Goal: Transaction & Acquisition: Purchase product/service

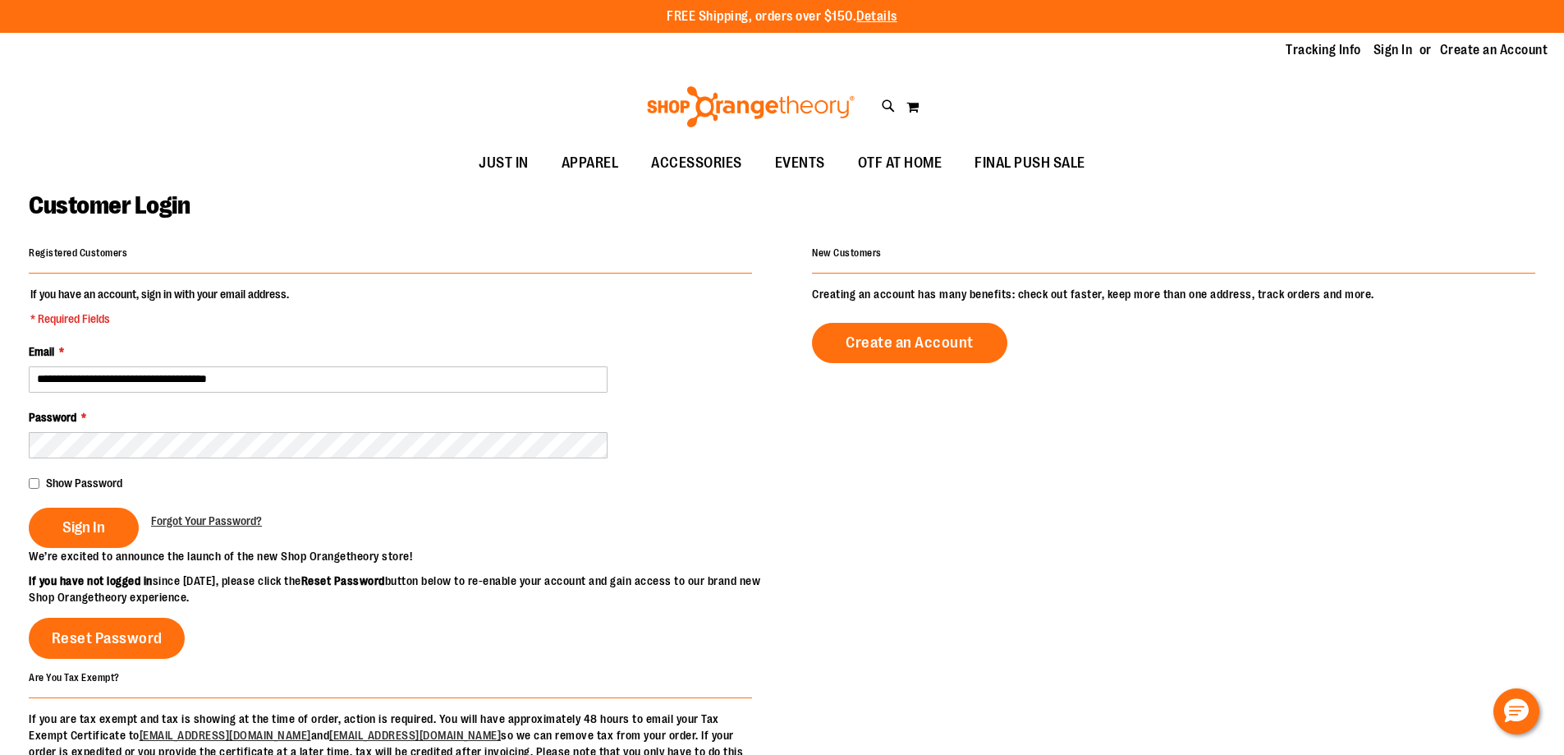
type input "**********"
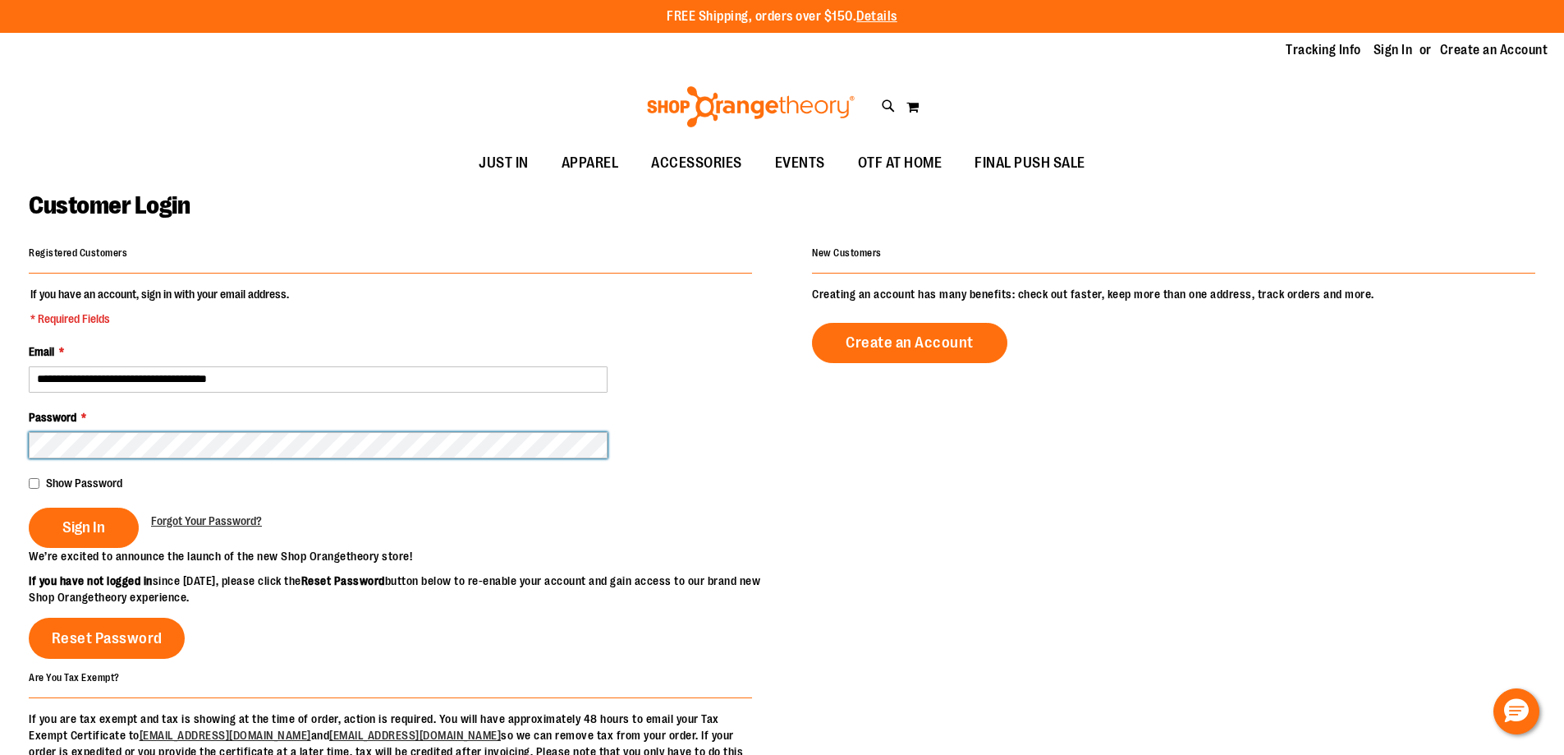
click at [29, 508] on button "Sign In" at bounding box center [84, 528] width 110 height 40
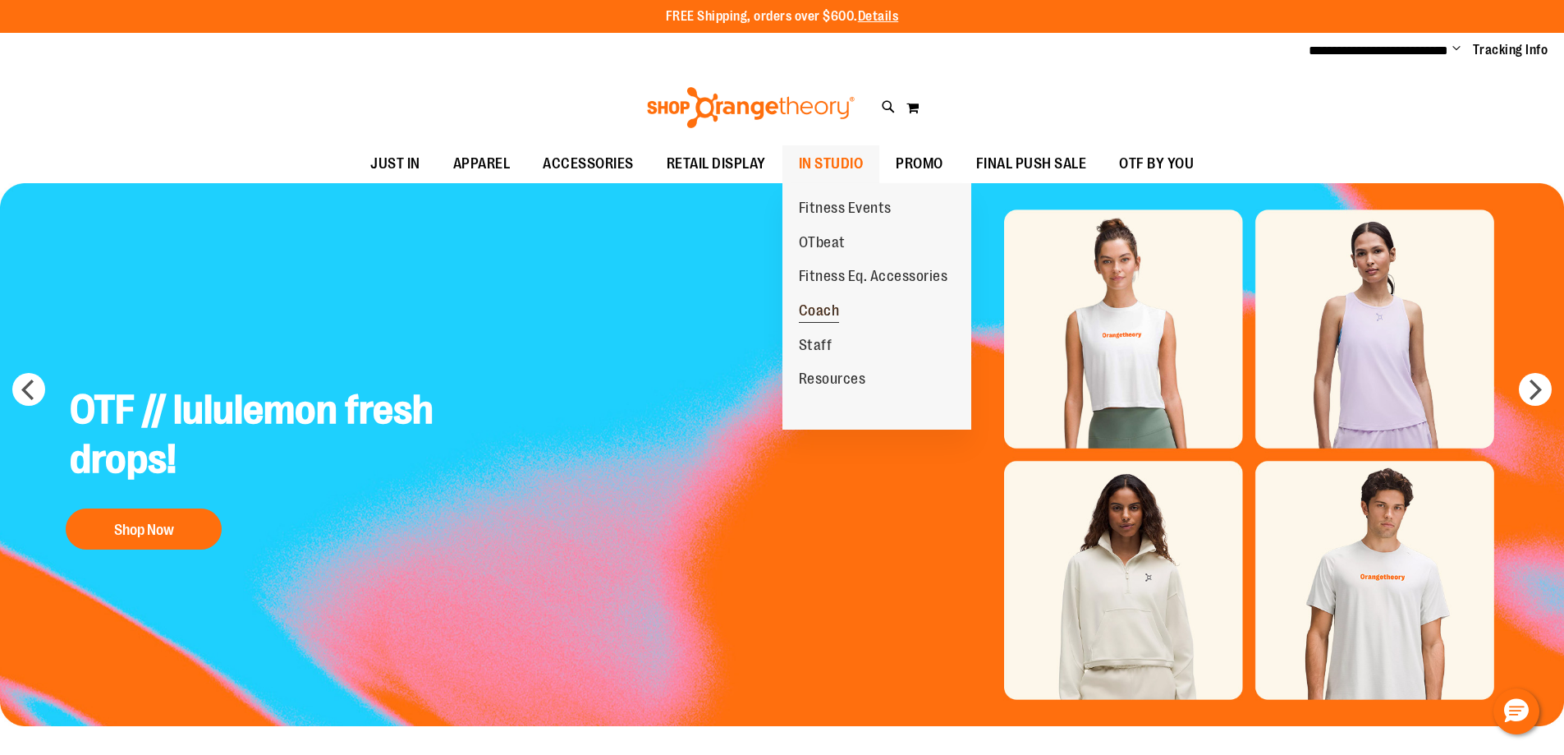
click at [830, 305] on span "Coach" at bounding box center [819, 312] width 41 height 21
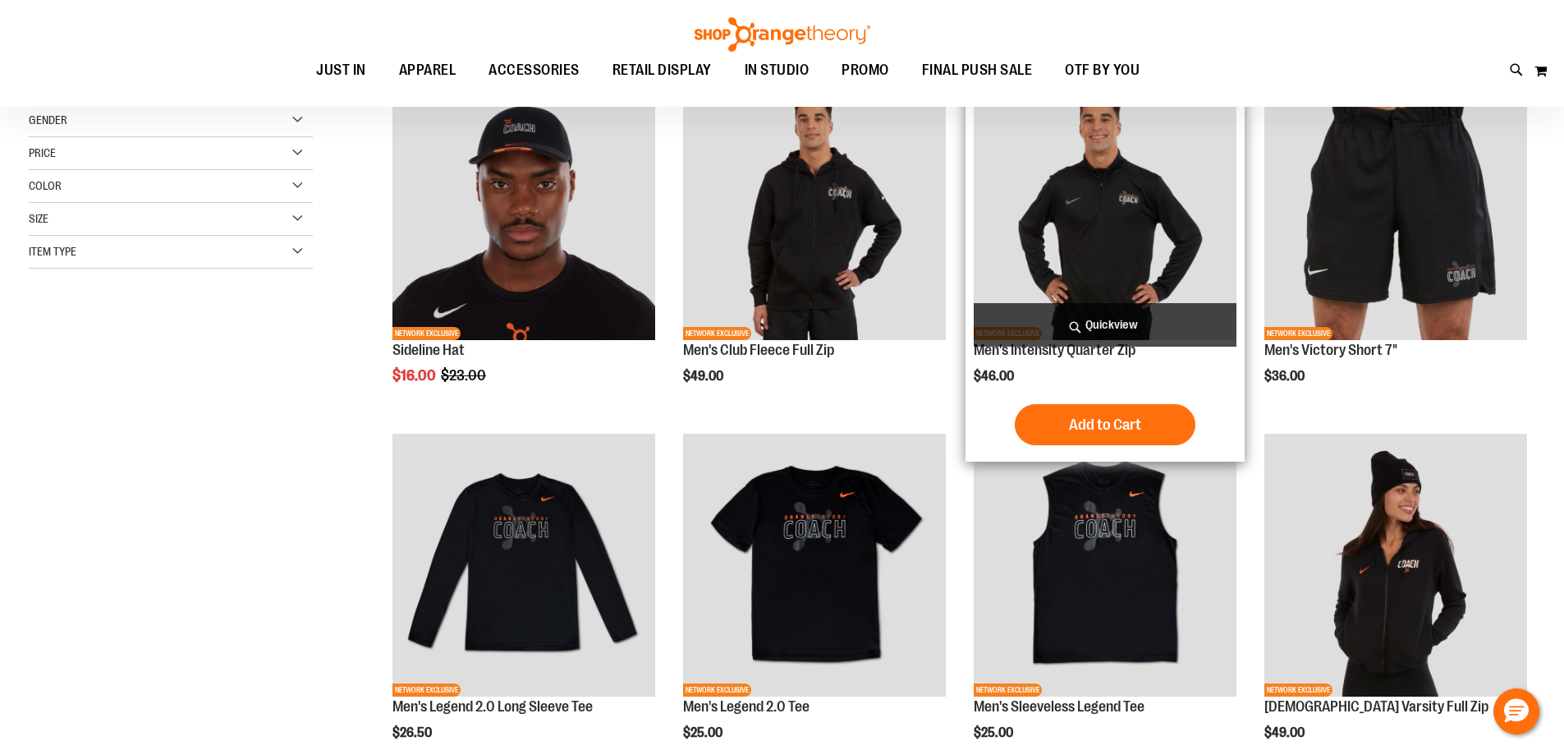
scroll to position [328, 0]
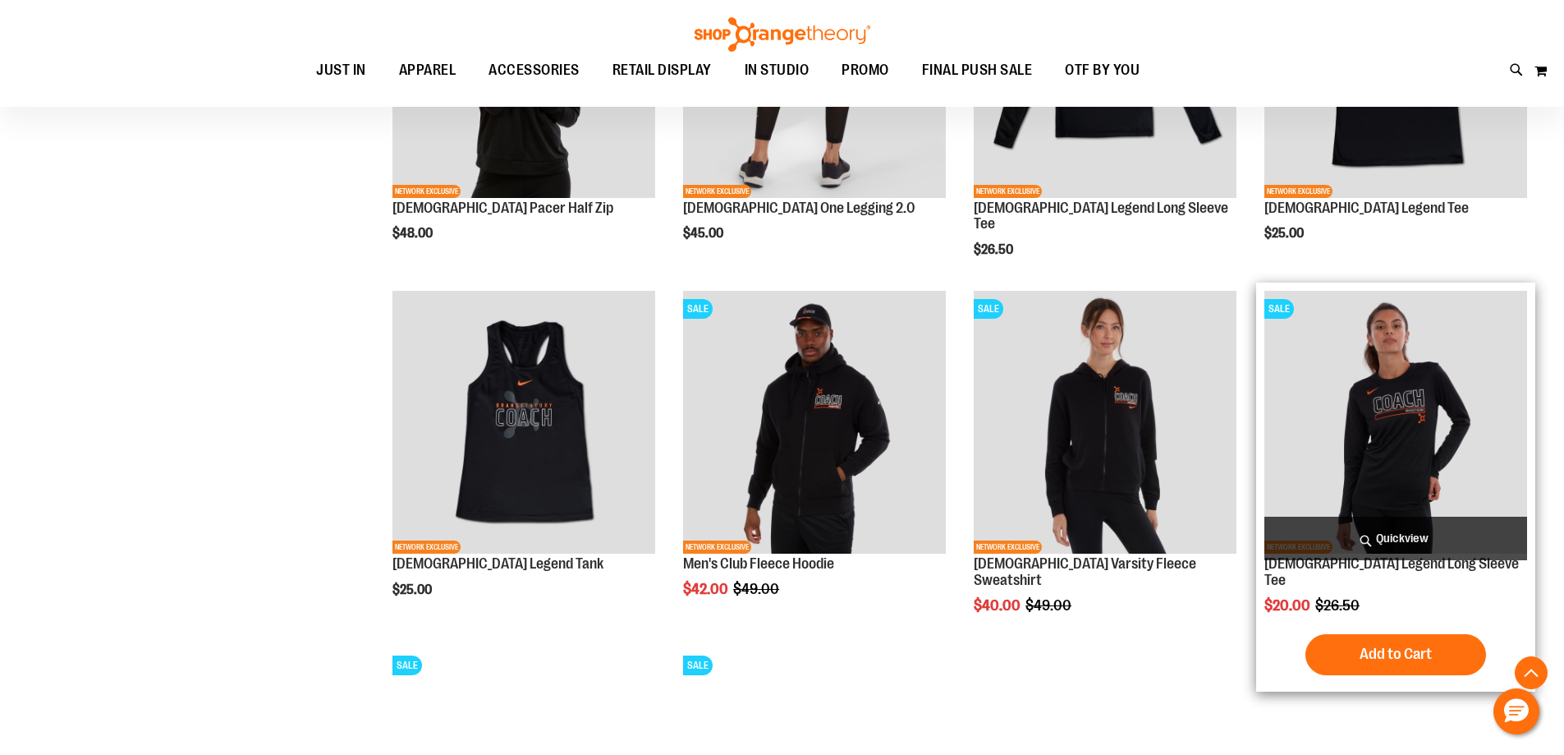
scroll to position [1109, 0]
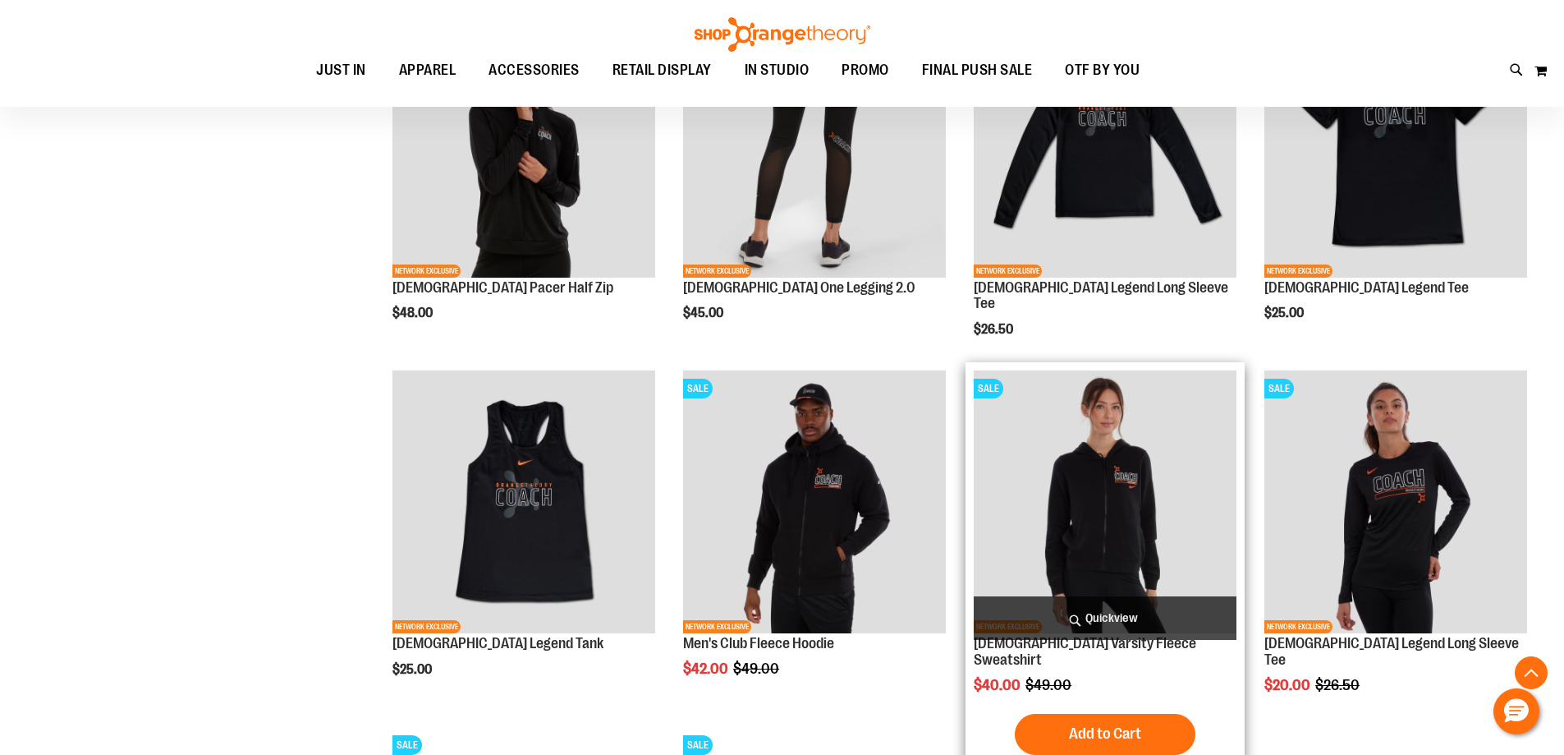
scroll to position [1067, 0]
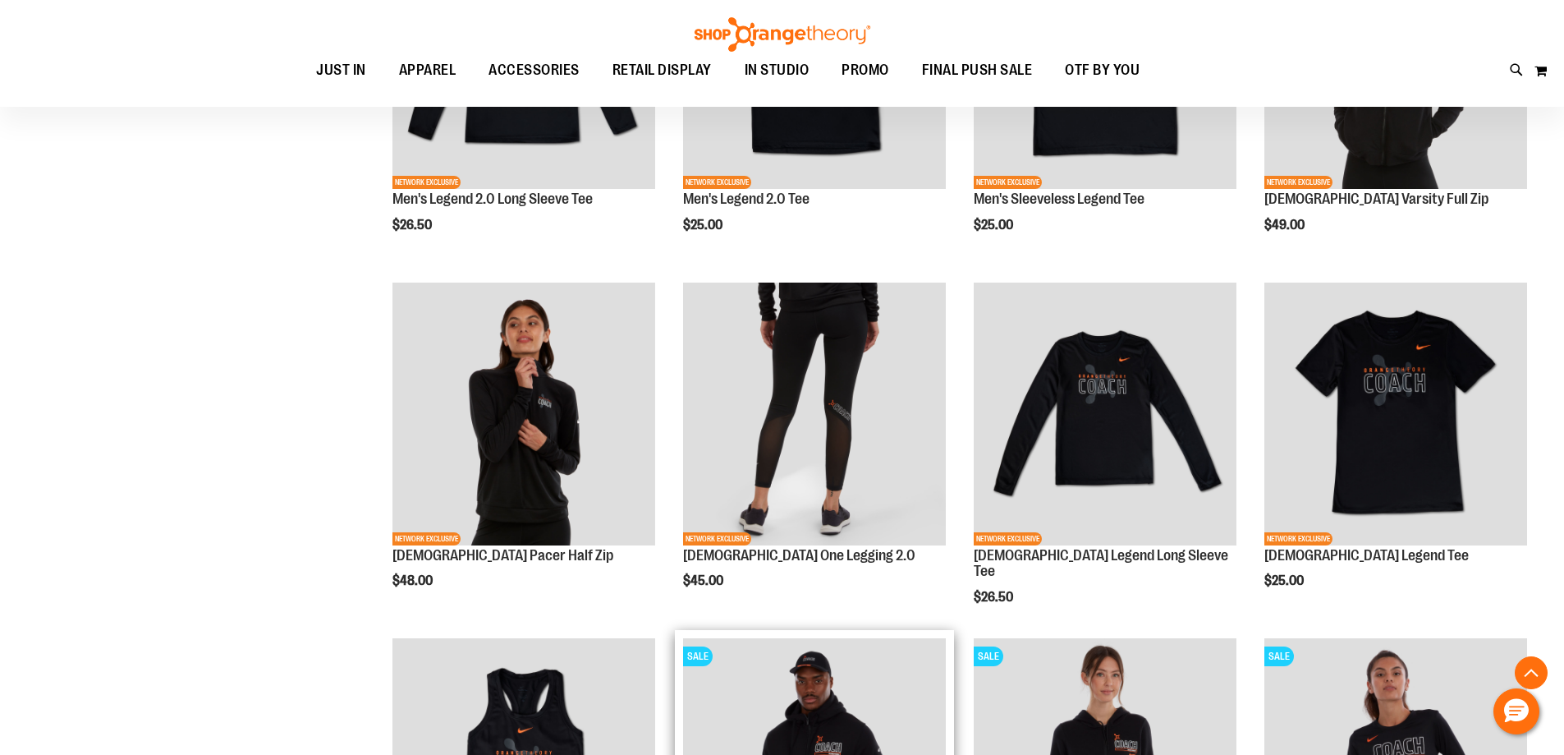
scroll to position [492, 0]
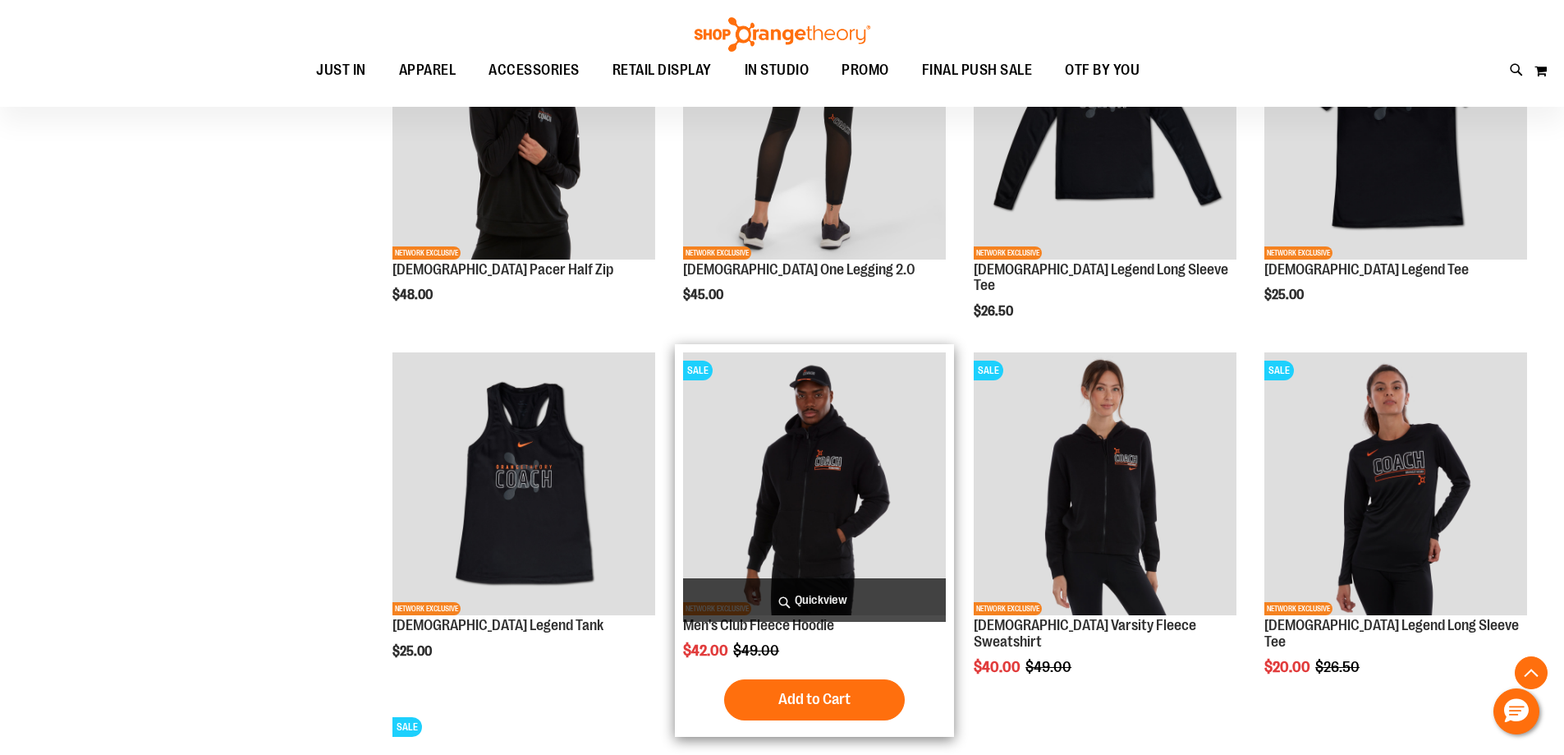
scroll to position [1149, 0]
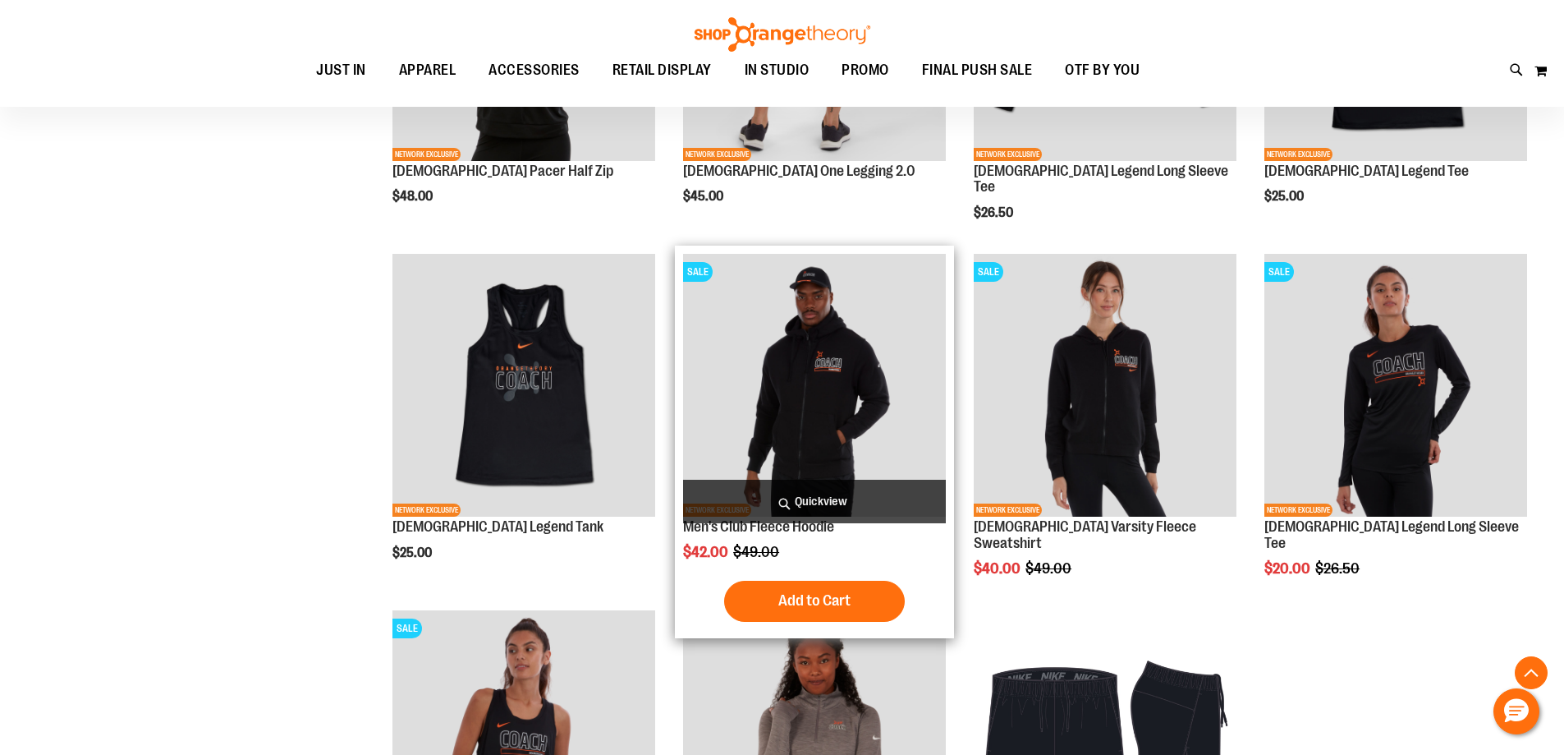
click at [848, 434] on img "product" at bounding box center [814, 385] width 263 height 263
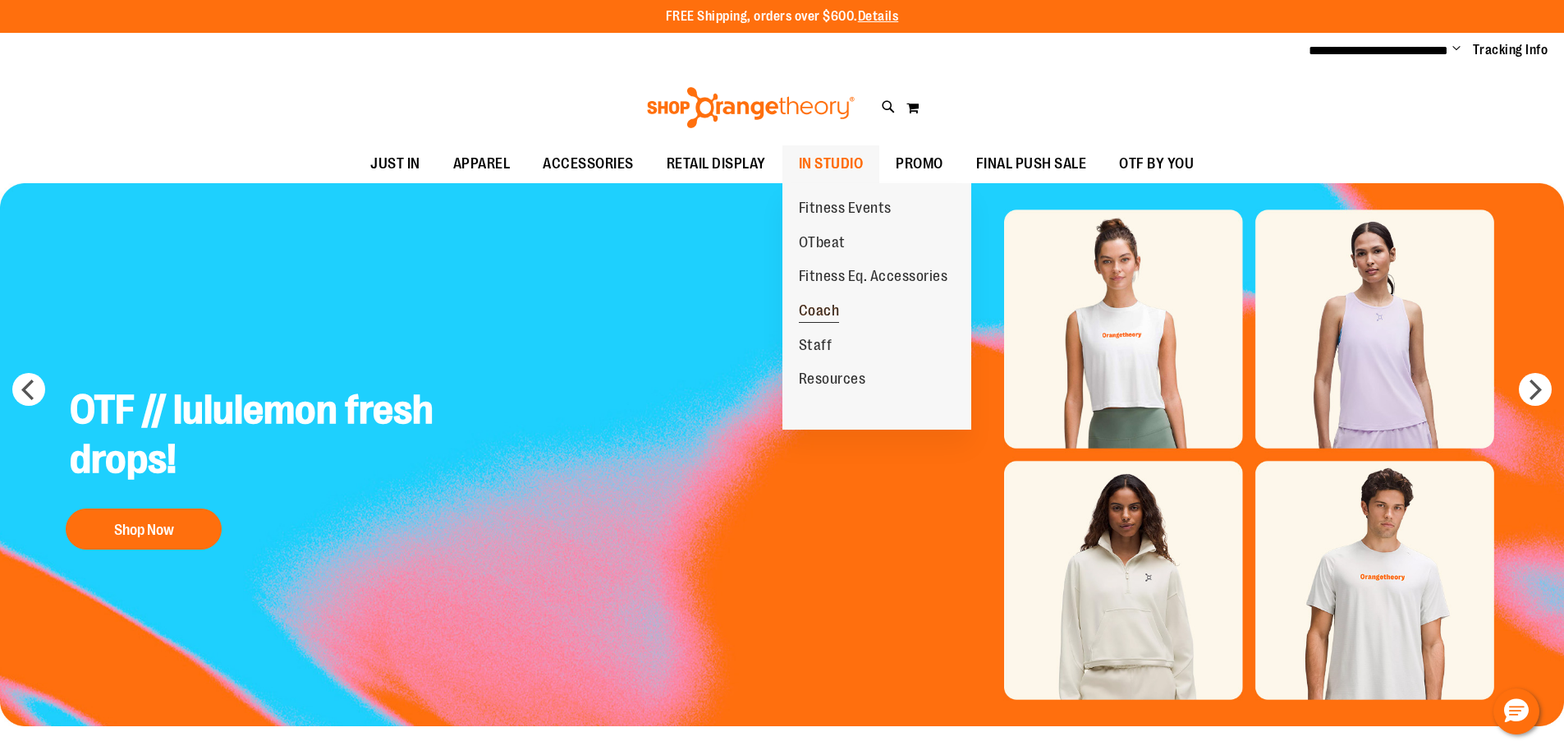
click at [835, 314] on span "Coach" at bounding box center [819, 312] width 41 height 21
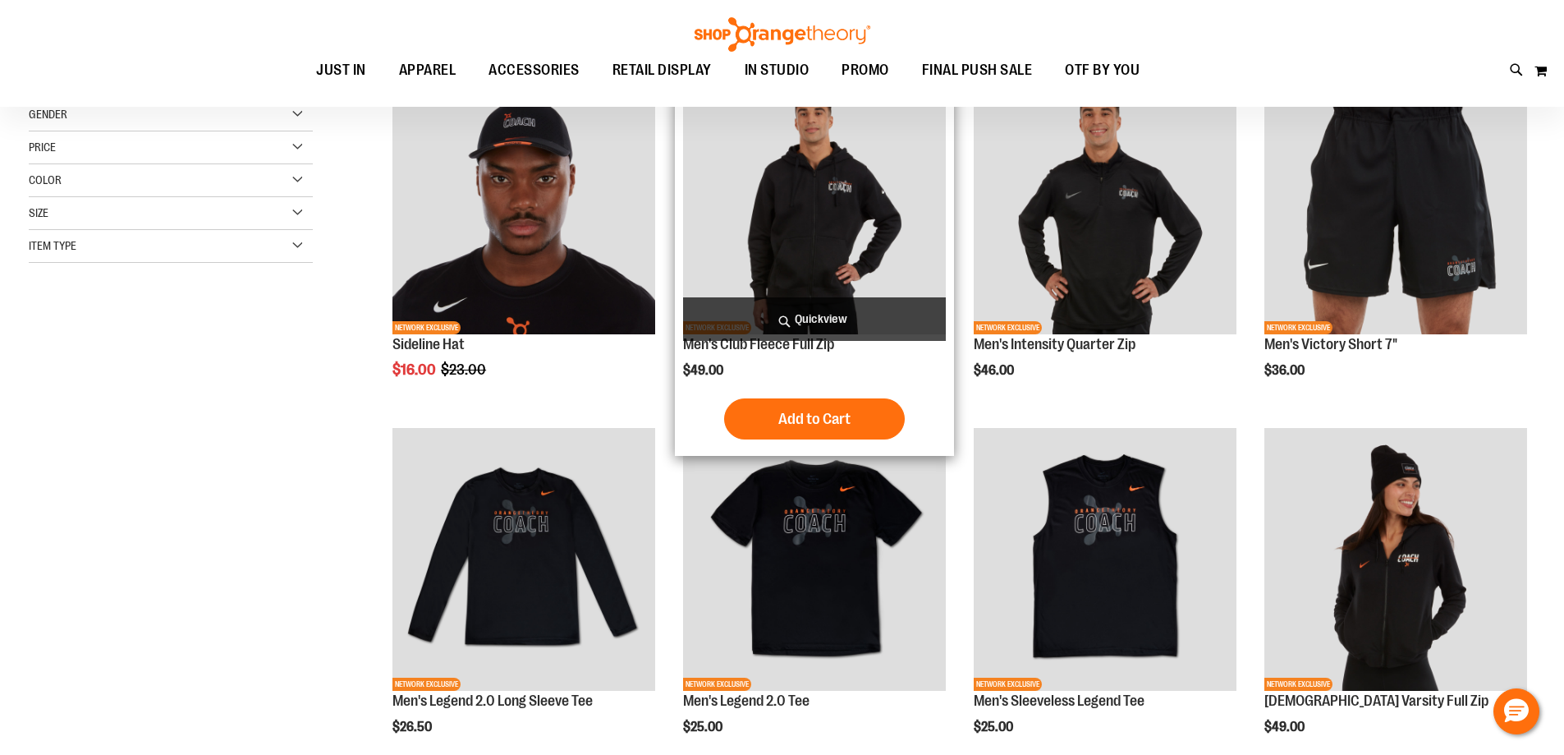
scroll to position [81, 0]
click at [875, 230] on img "product" at bounding box center [814, 202] width 263 height 263
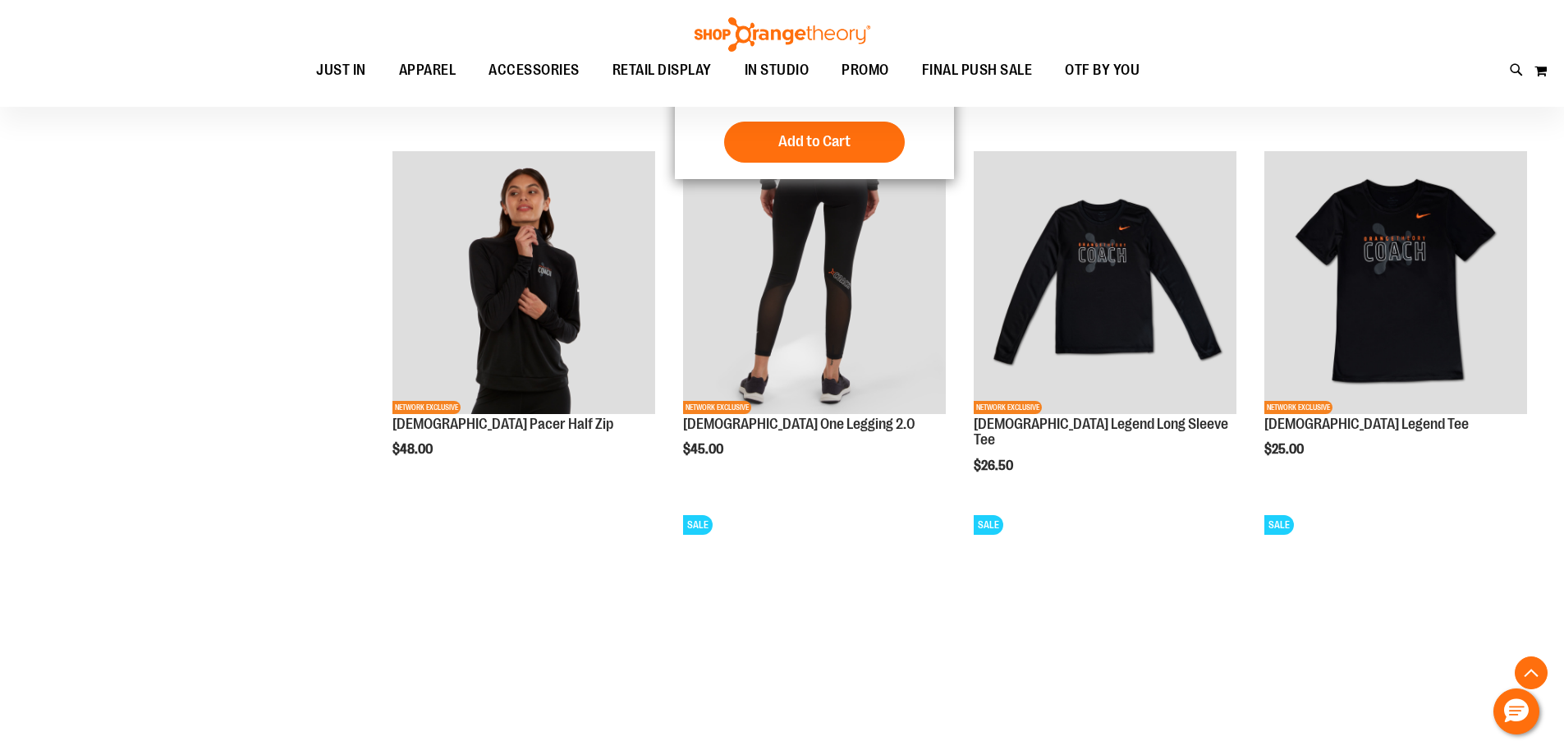
scroll to position [889, 0]
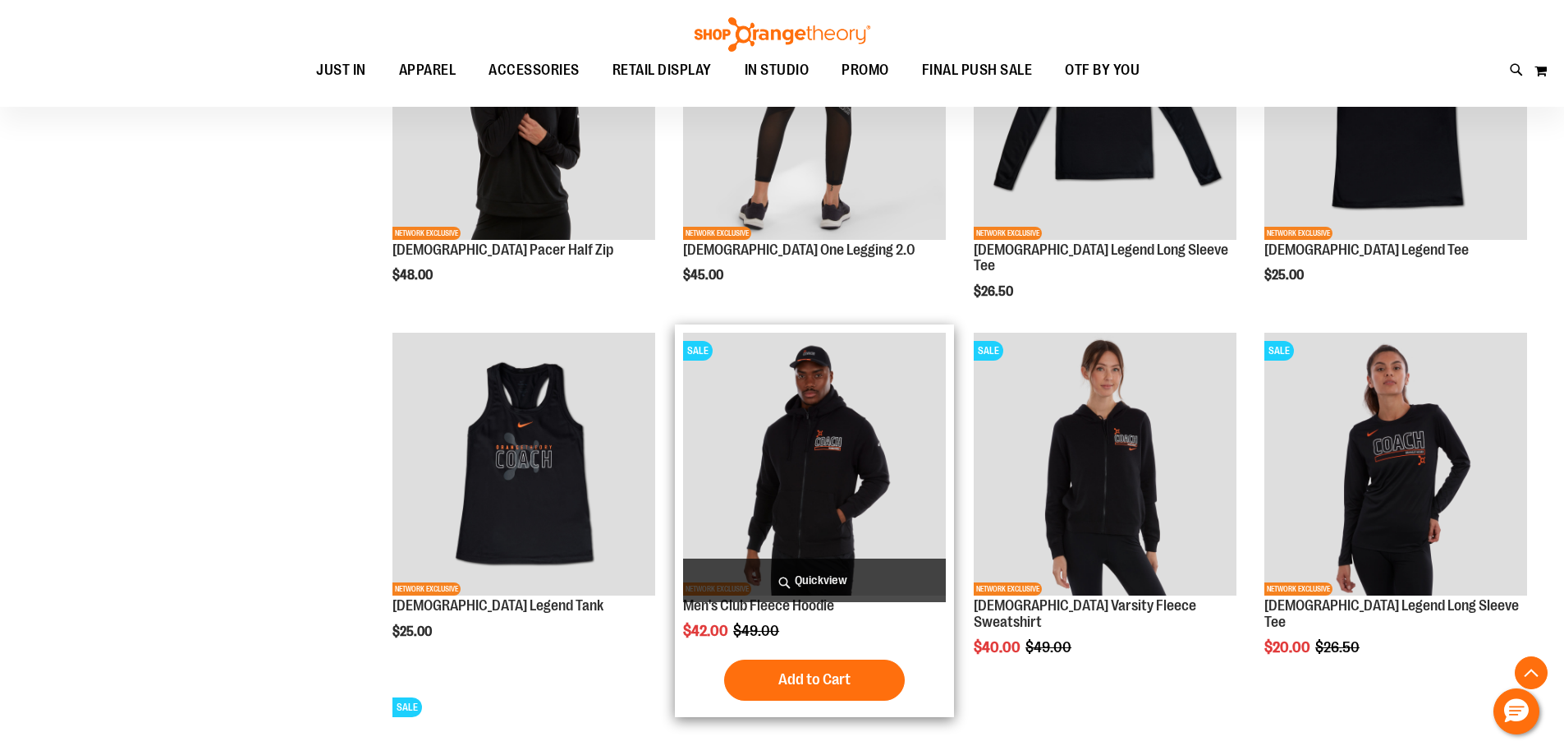
click at [861, 475] on img "product" at bounding box center [814, 464] width 263 height 263
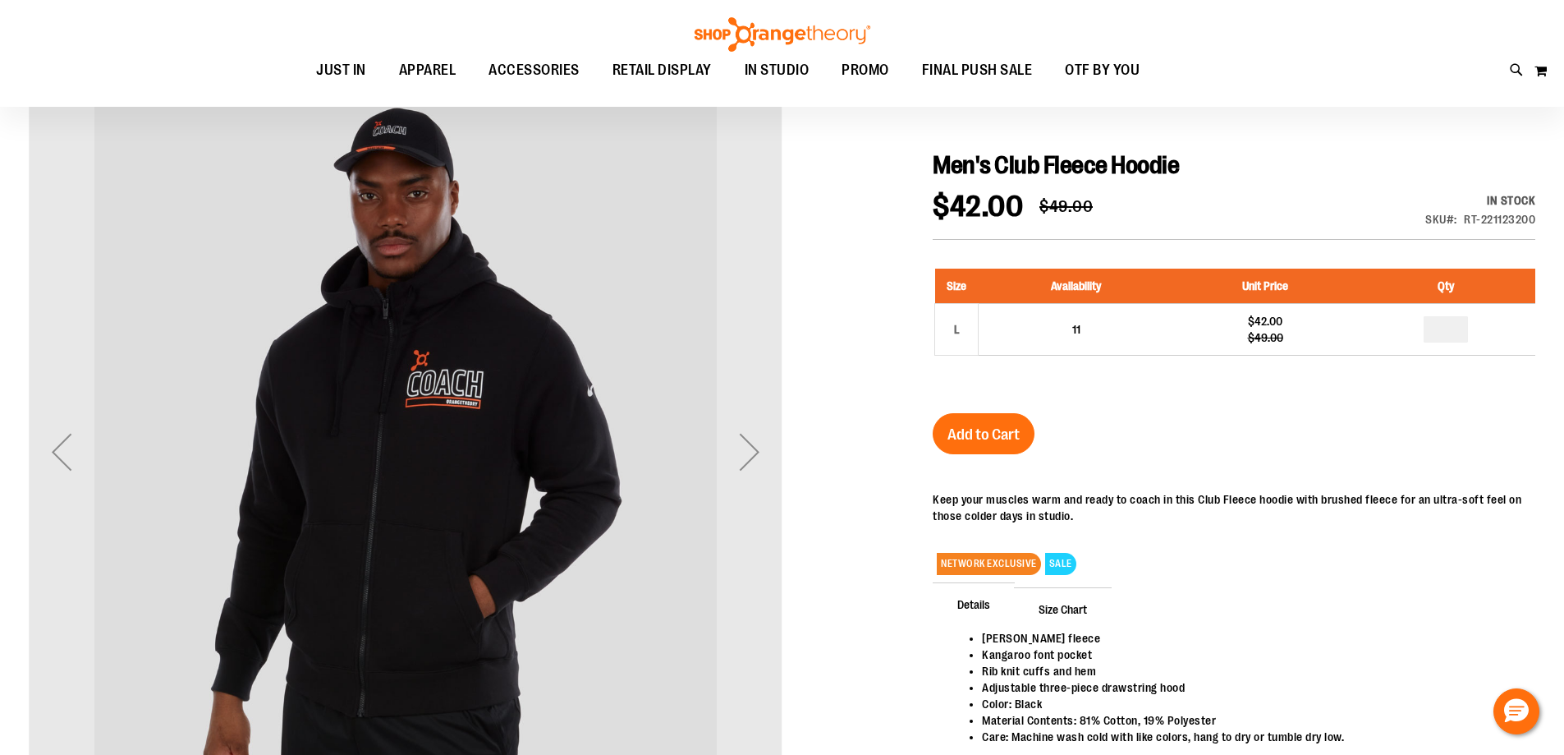
scroll to position [410, 0]
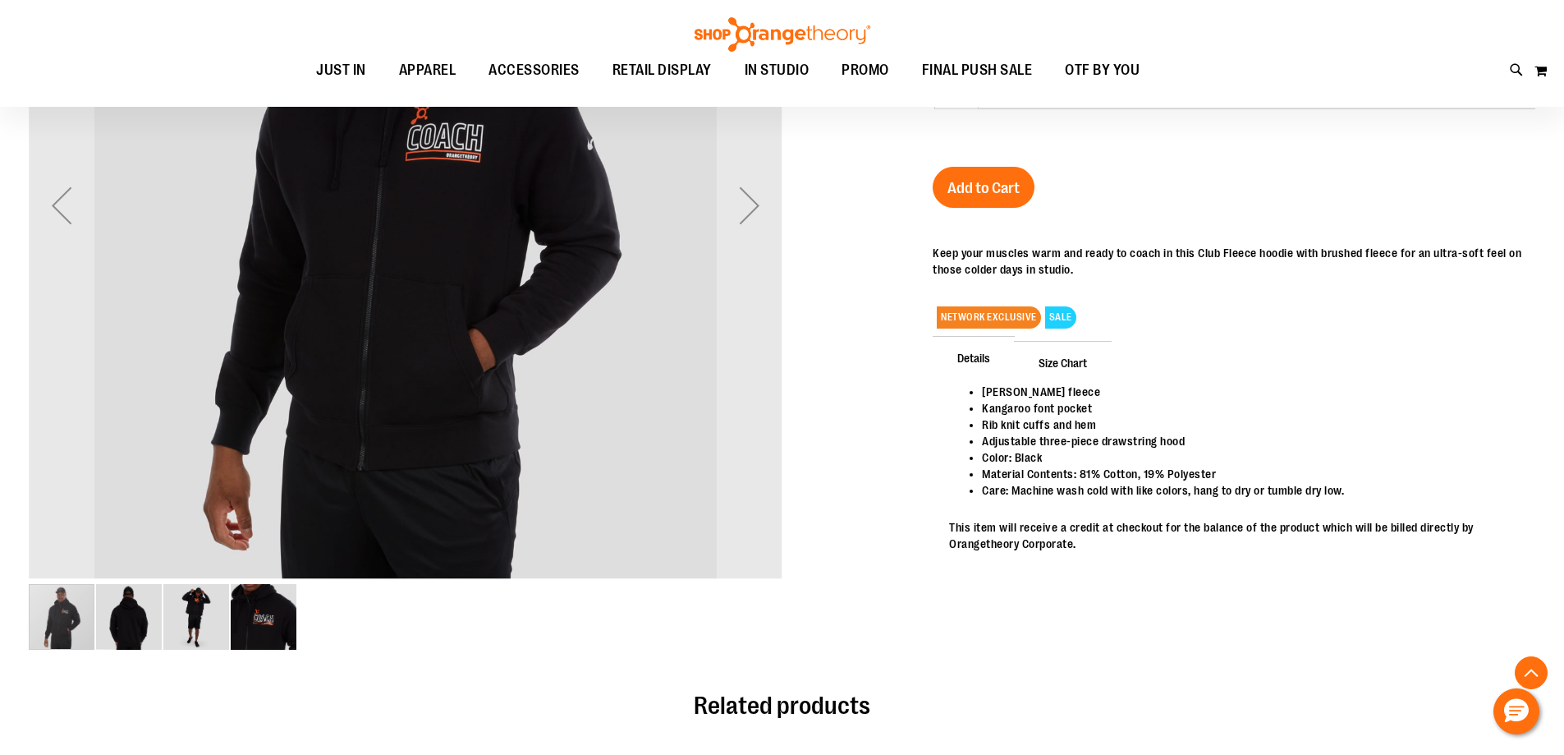
click at [259, 622] on img "image 4 of 4" at bounding box center [264, 617] width 66 height 66
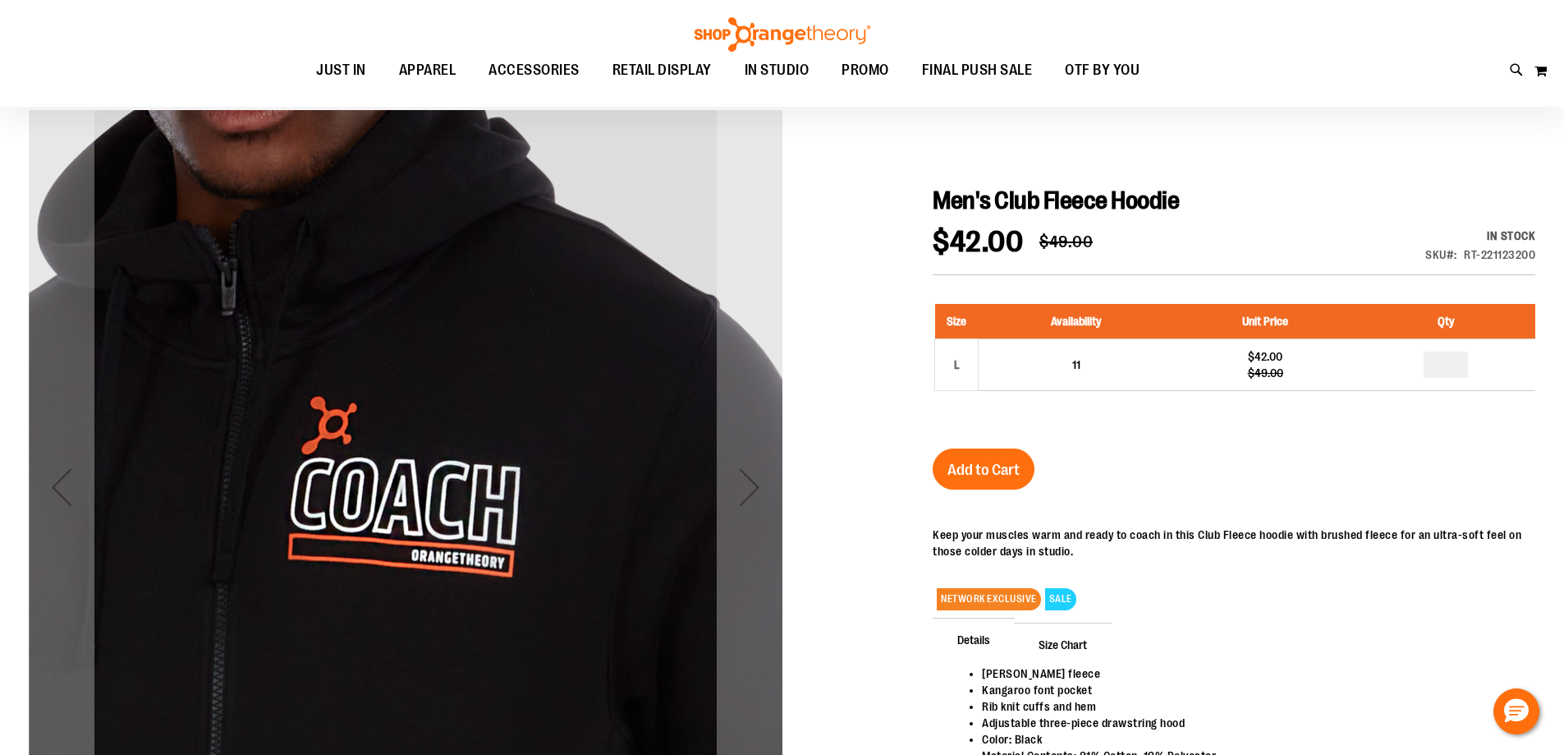
scroll to position [0, 0]
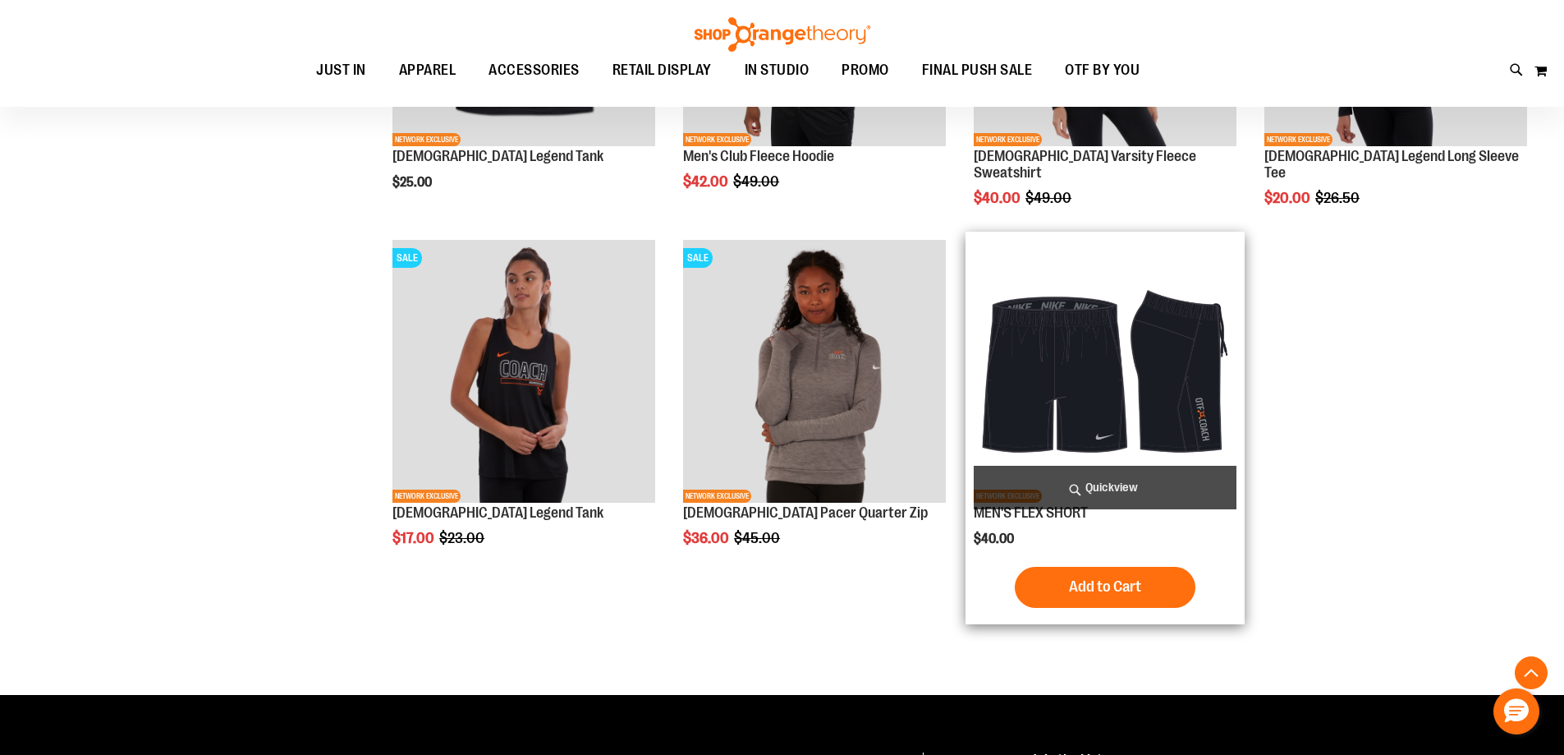
scroll to position [81, 0]
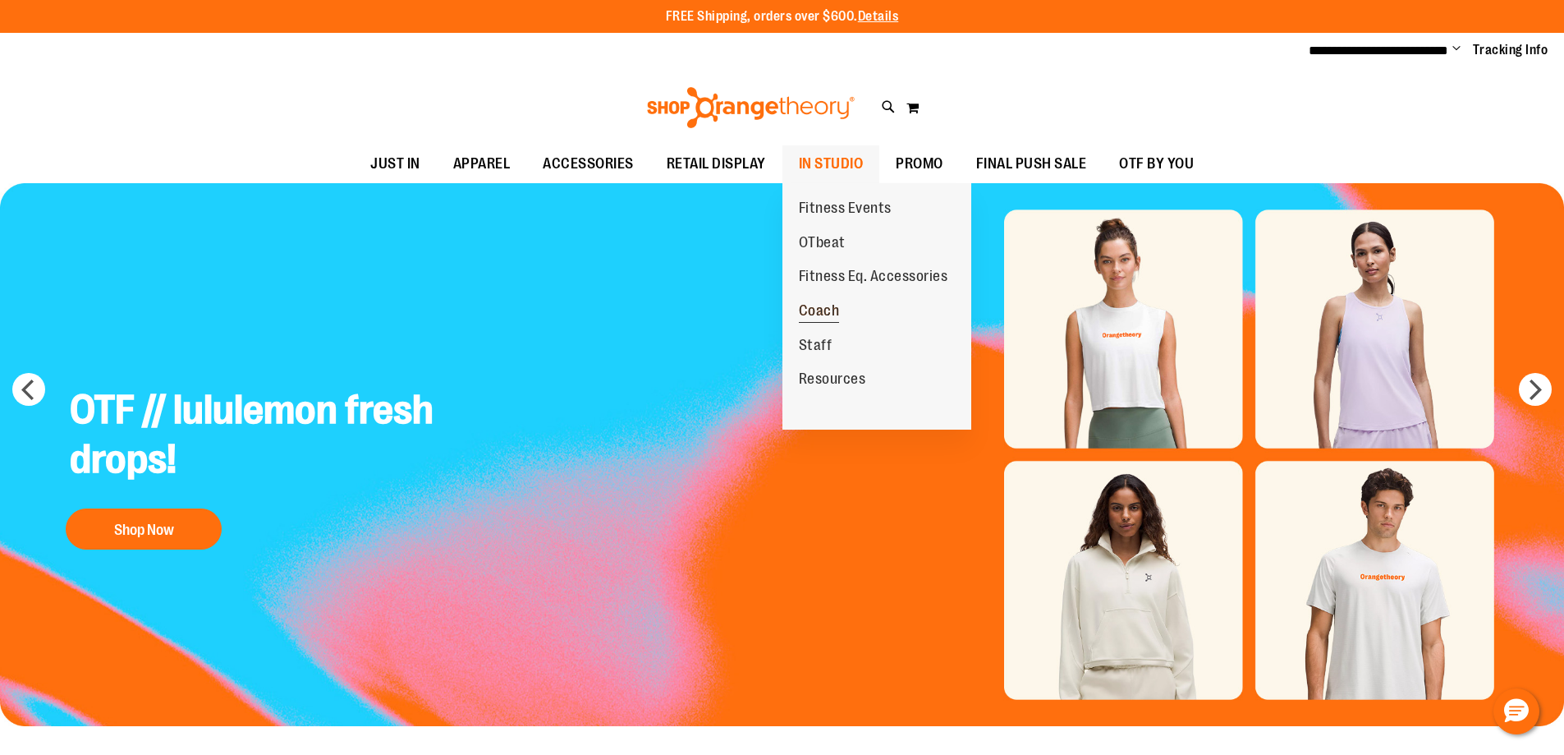
click at [855, 313] on link "Coach" at bounding box center [820, 311] width 74 height 34
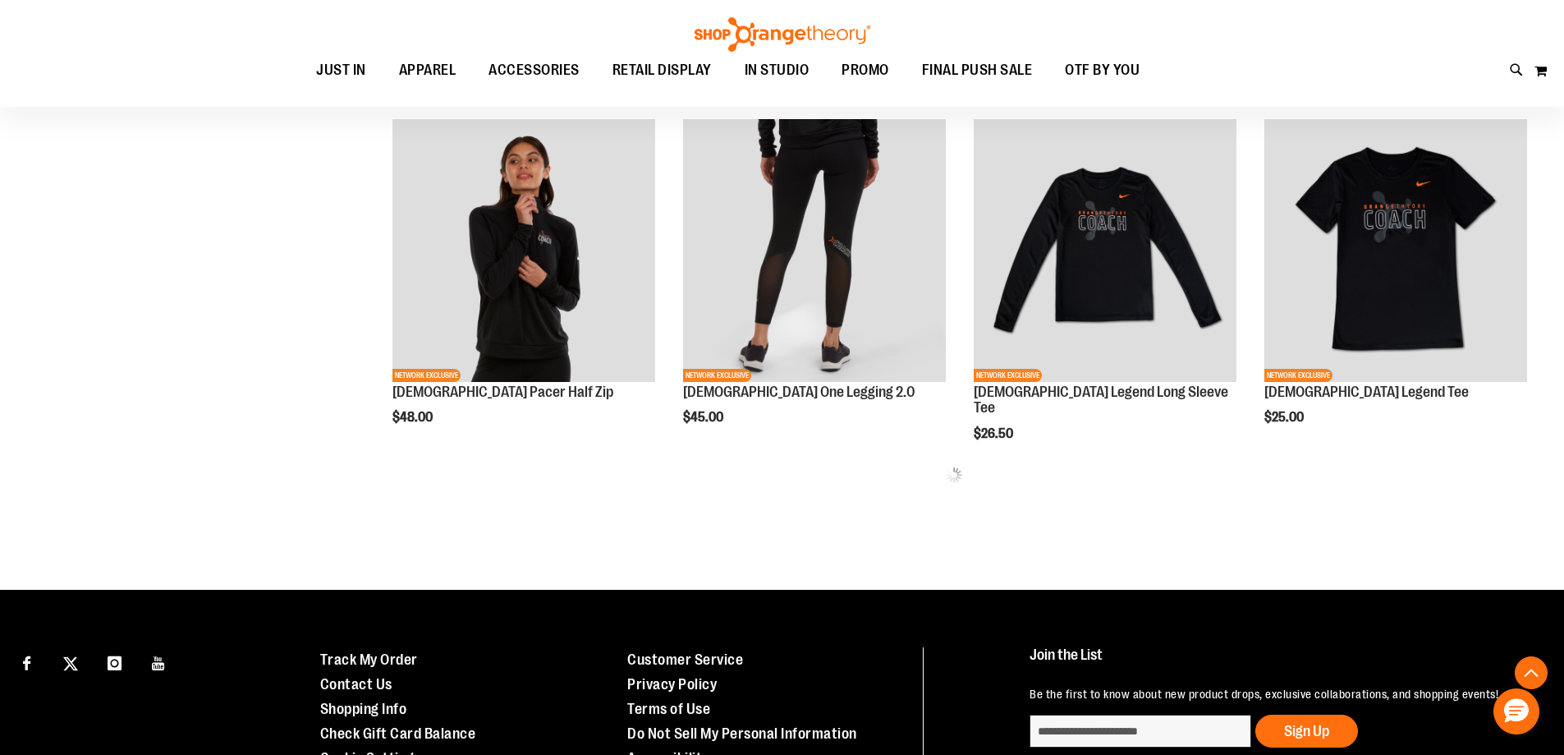
scroll to position [1067, 0]
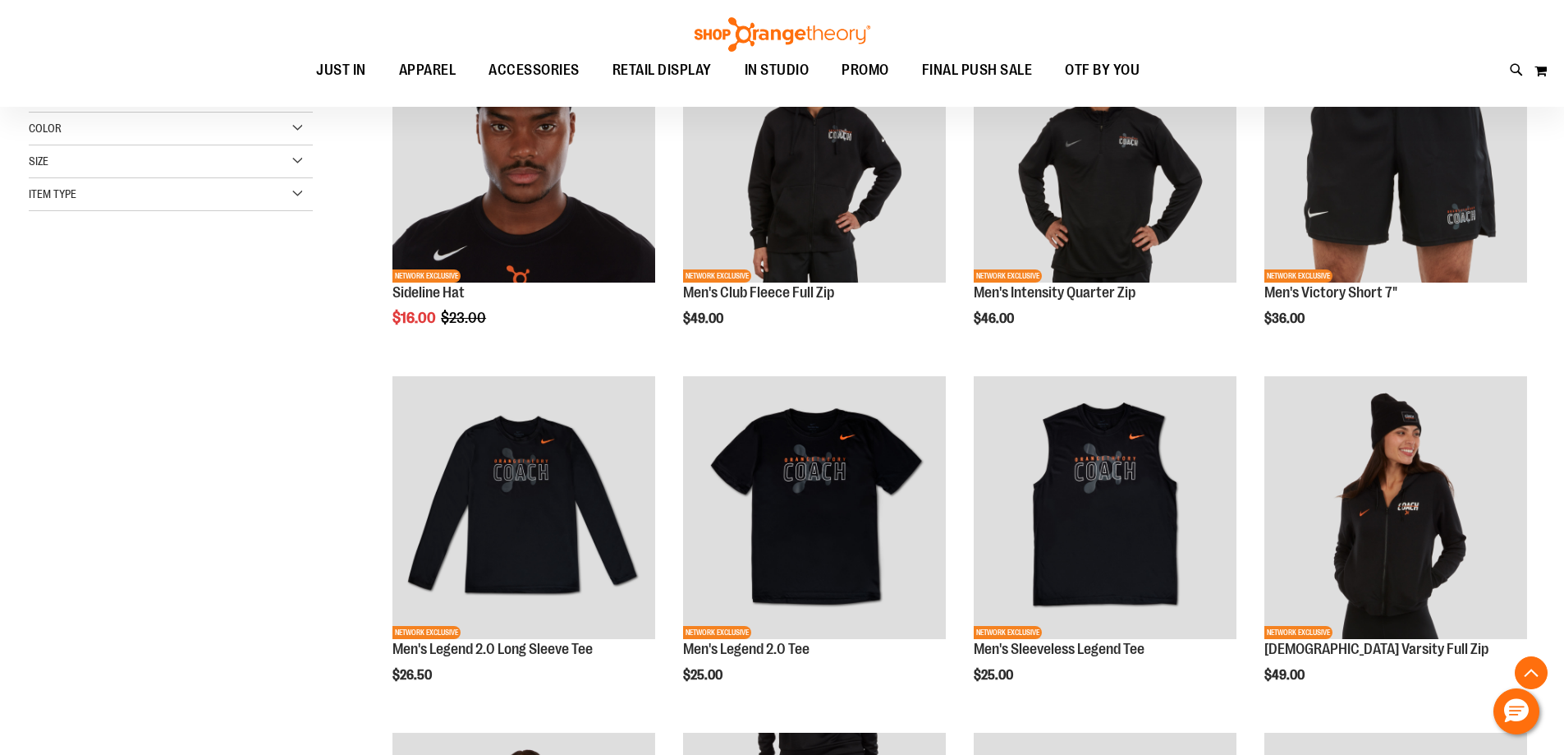
scroll to position [81, 0]
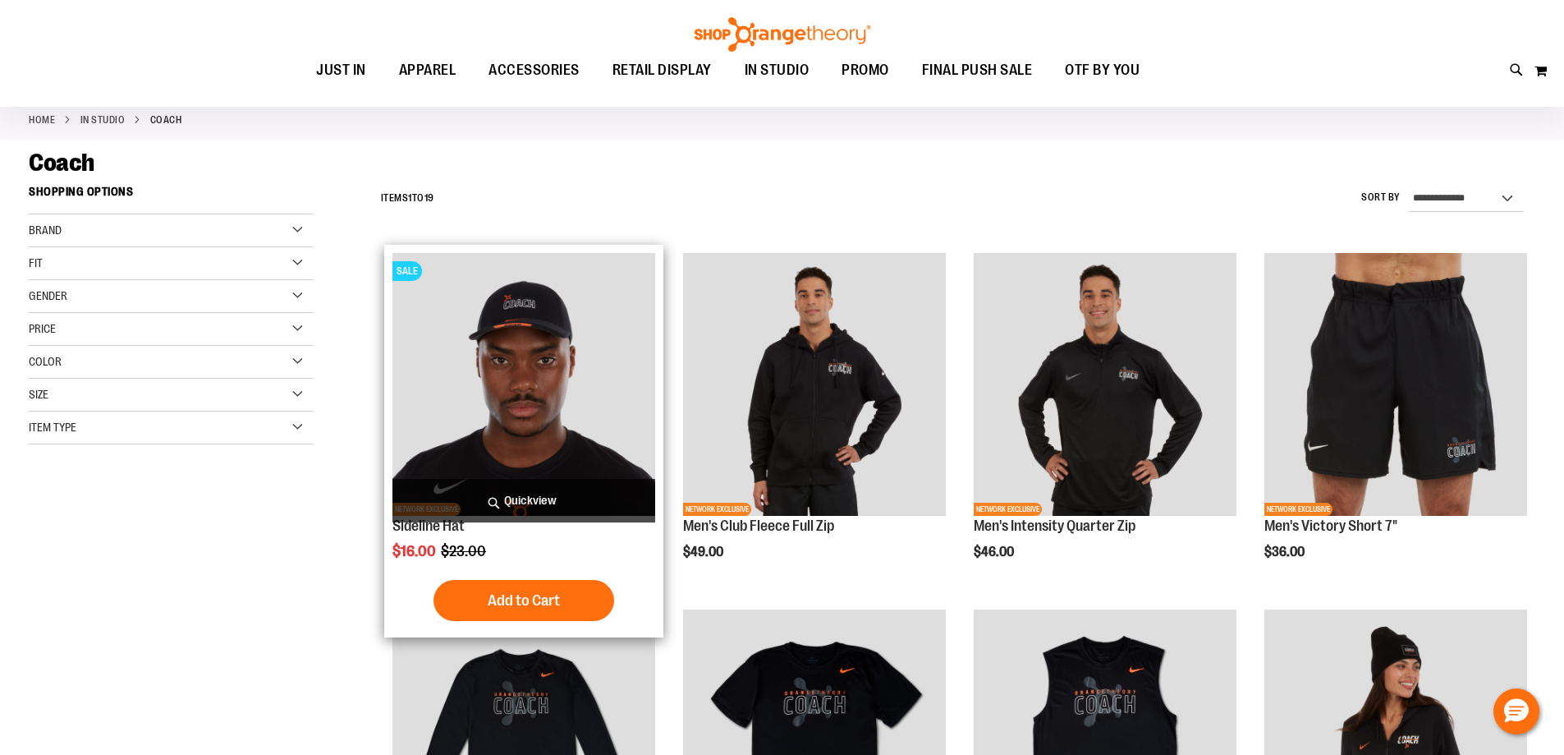
click at [482, 361] on img "product" at bounding box center [524, 384] width 263 height 263
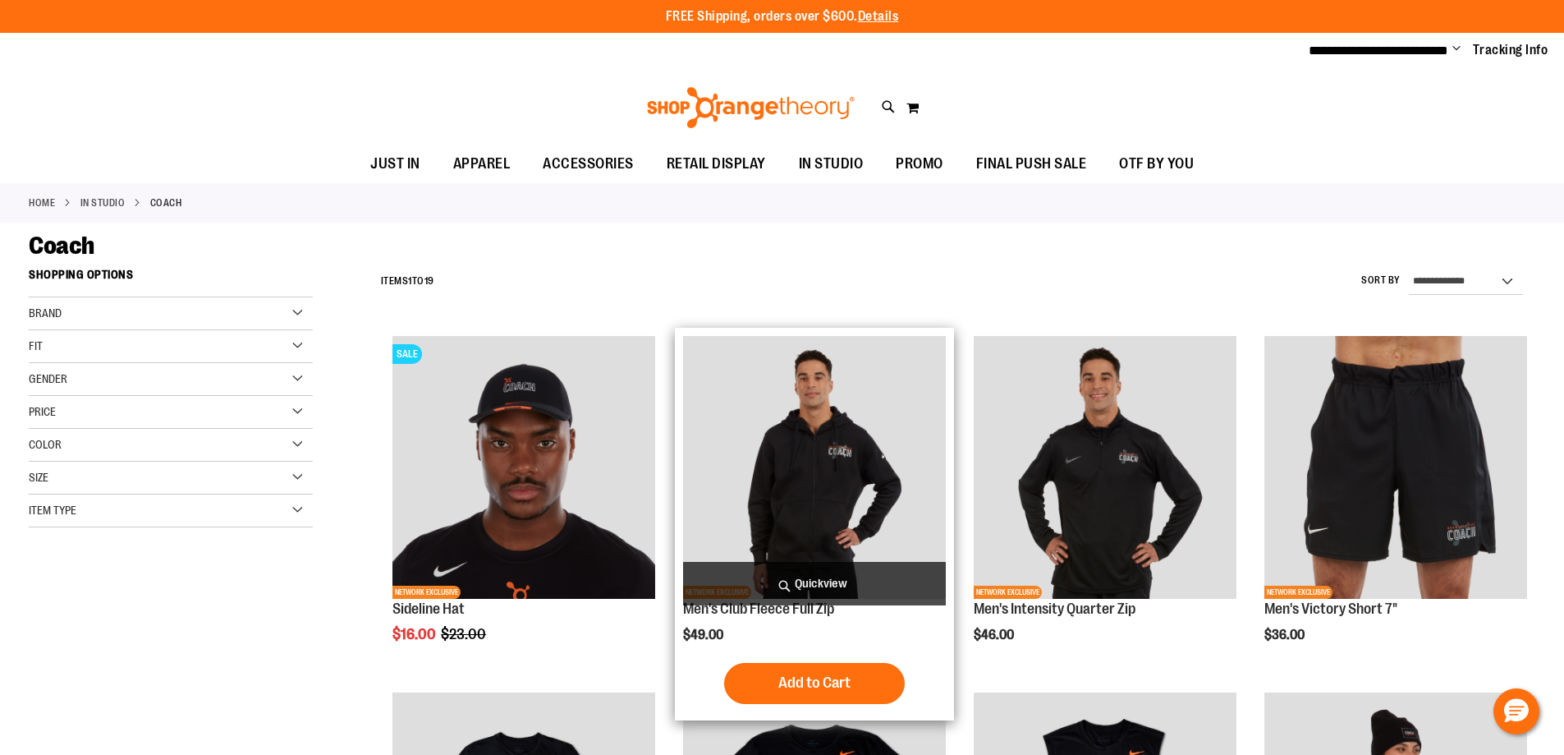
click at [802, 509] on img "product" at bounding box center [814, 467] width 263 height 263
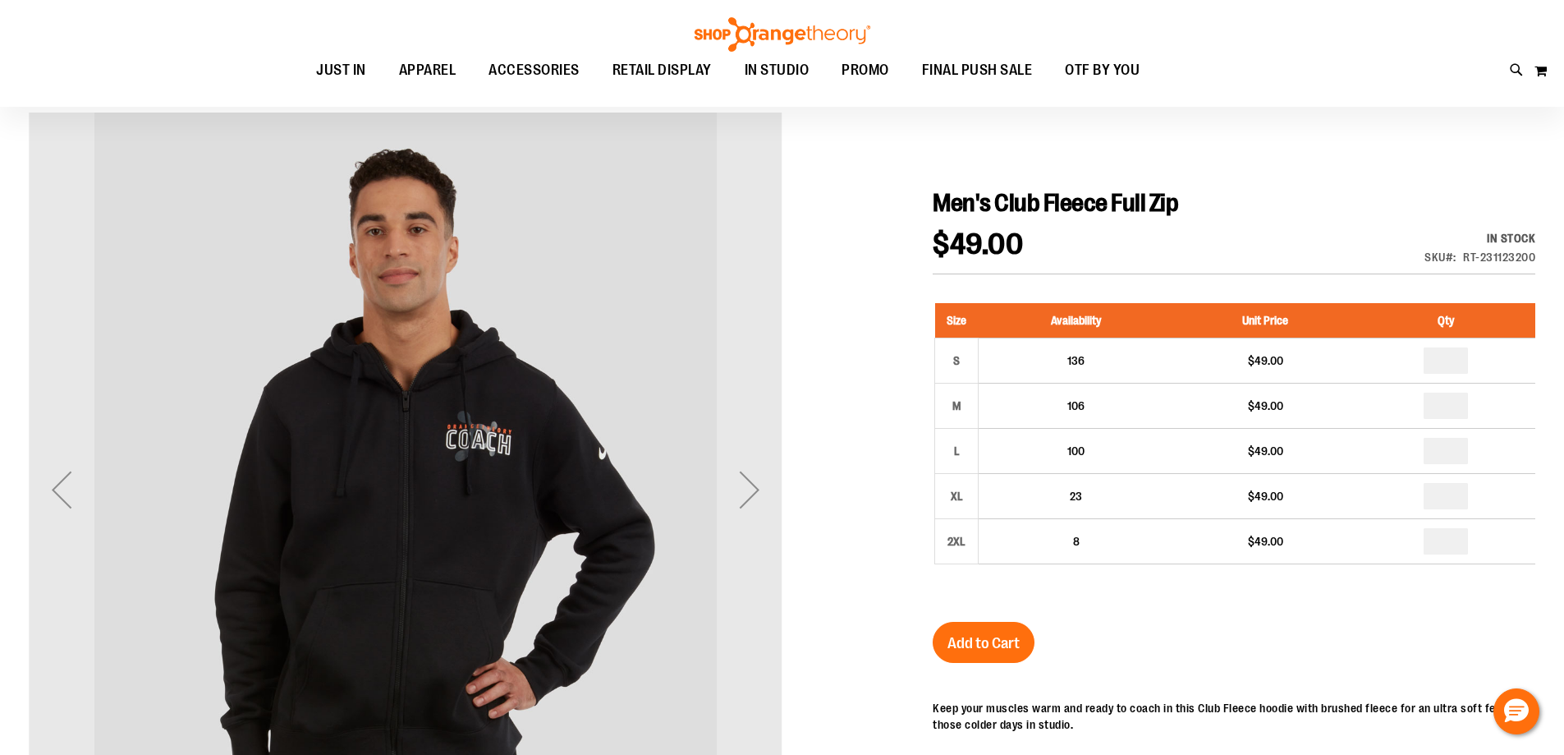
scroll to position [163, 0]
